Goal: Information Seeking & Learning: Get advice/opinions

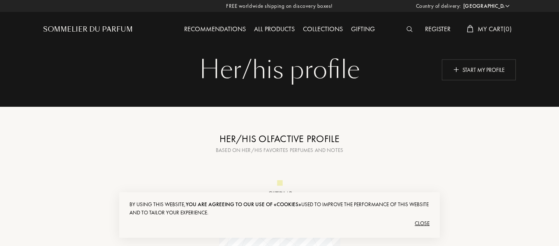
select select "US"
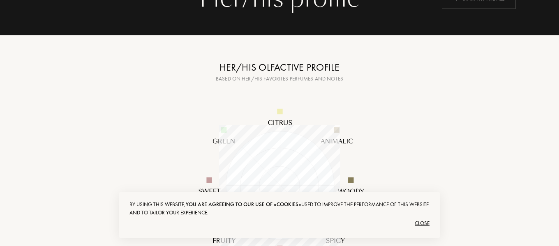
scroll to position [77, 0]
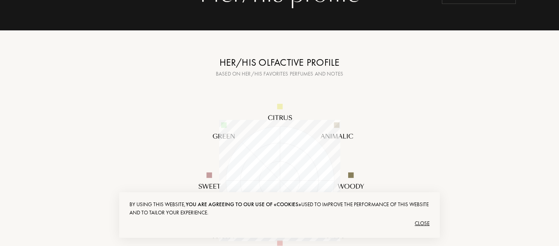
click at [195, 88] on div at bounding box center [280, 181] width 206 height 206
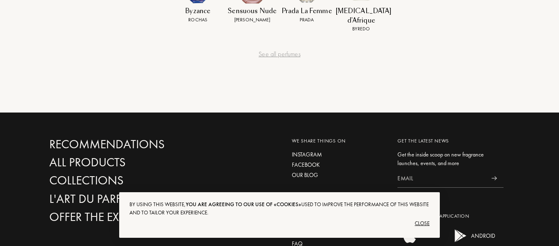
scroll to position [418, 0]
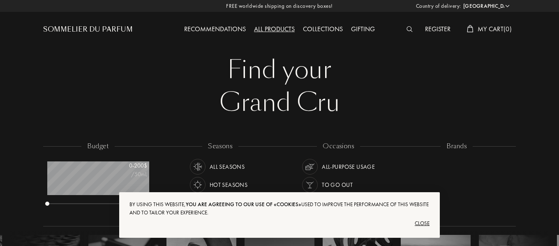
select select "US"
click at [214, 31] on div "Recommendations" at bounding box center [215, 29] width 70 height 11
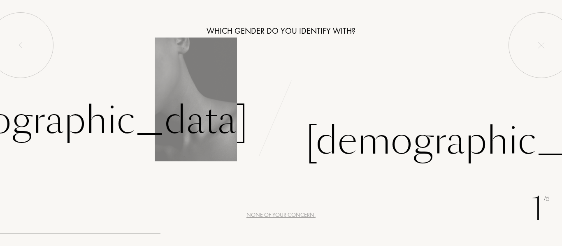
click at [217, 112] on div "[DEMOGRAPHIC_DATA]" at bounding box center [76, 121] width 343 height 56
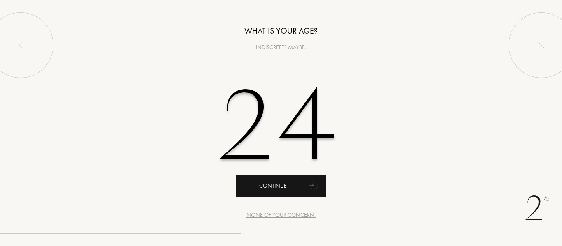
type input "24"
click at [286, 195] on div "Continue" at bounding box center [281, 186] width 91 height 22
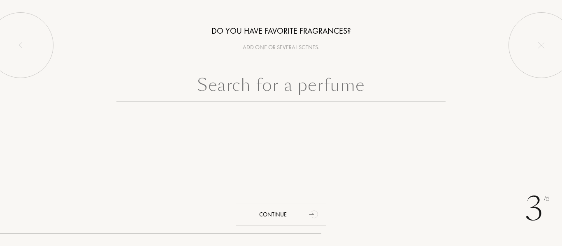
click at [275, 94] on input "text" at bounding box center [280, 87] width 329 height 30
